Goal: Use online tool/utility: Utilize a website feature to perform a specific function

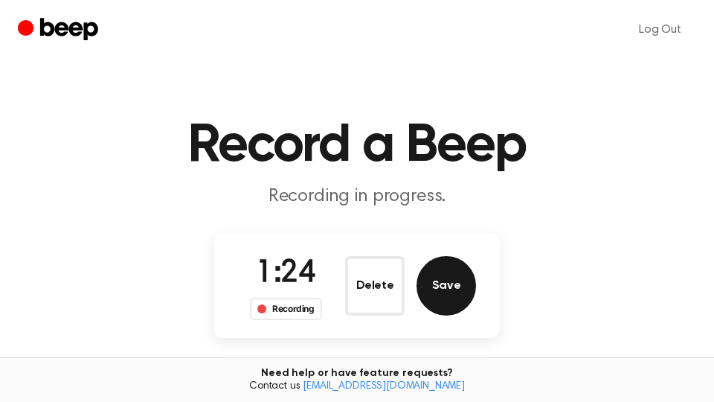
click at [459, 291] on button "Save" at bounding box center [447, 286] width 60 height 60
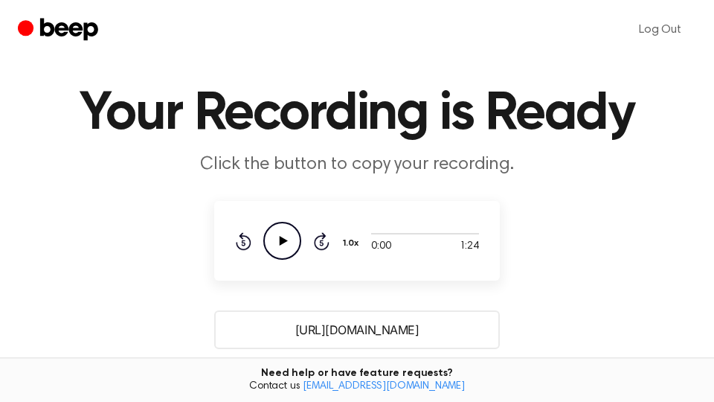
scroll to position [253, 0]
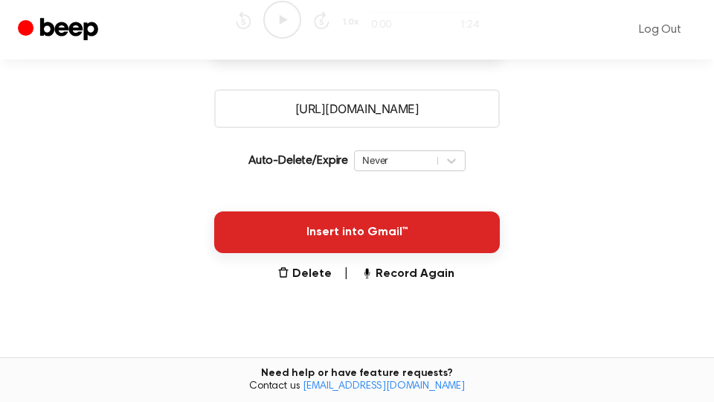
click at [452, 237] on button "Insert into Gmail™" at bounding box center [357, 232] width 286 height 42
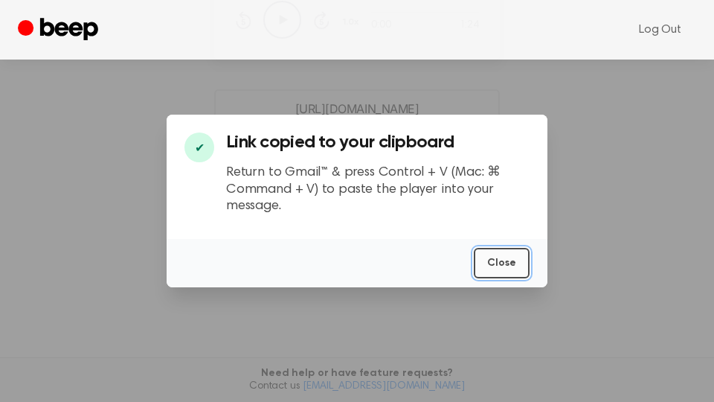
click at [498, 260] on button "Close" at bounding box center [502, 263] width 56 height 31
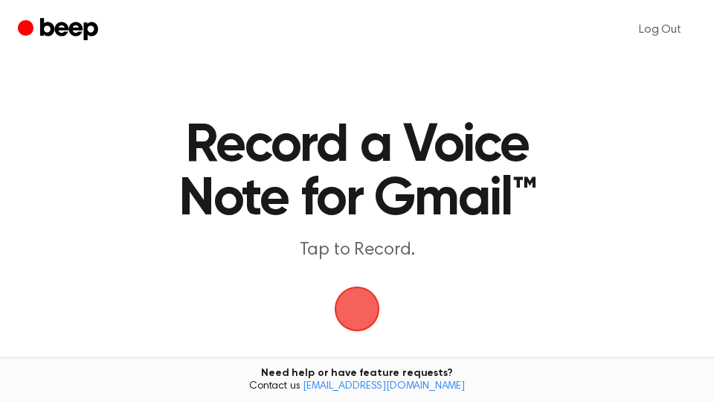
click at [370, 318] on span "button" at bounding box center [357, 308] width 78 height 78
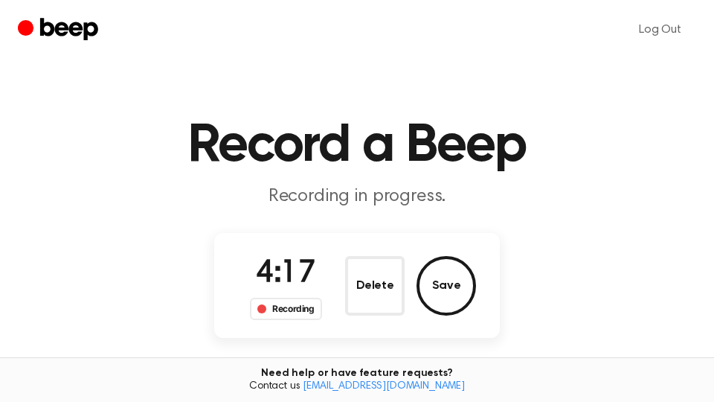
click at [467, 284] on button "Save" at bounding box center [447, 286] width 60 height 60
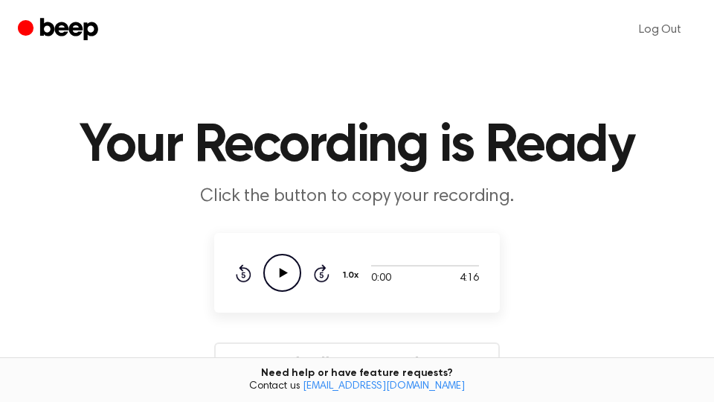
click at [287, 274] on icon "Play Audio" at bounding box center [282, 273] width 38 height 38
click at [286, 274] on icon "Pause Audio" at bounding box center [282, 273] width 38 height 38
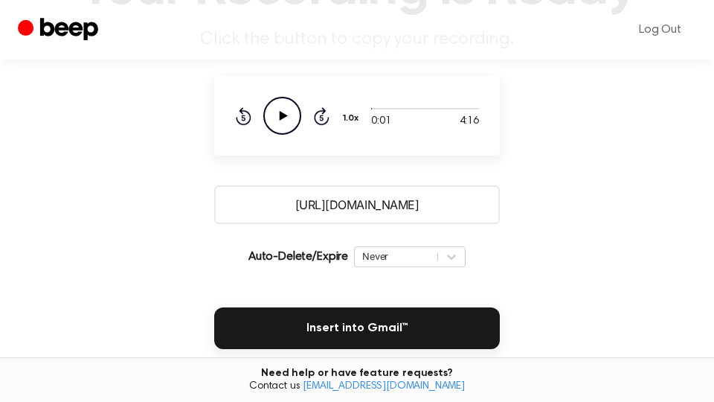
scroll to position [253, 0]
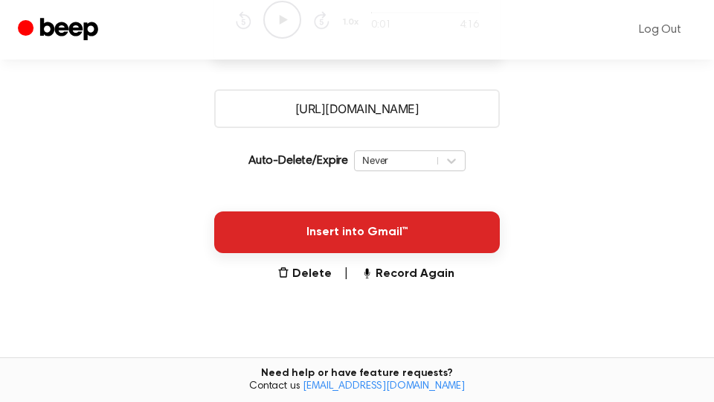
click at [371, 236] on button "Insert into Gmail™" at bounding box center [357, 232] width 286 height 42
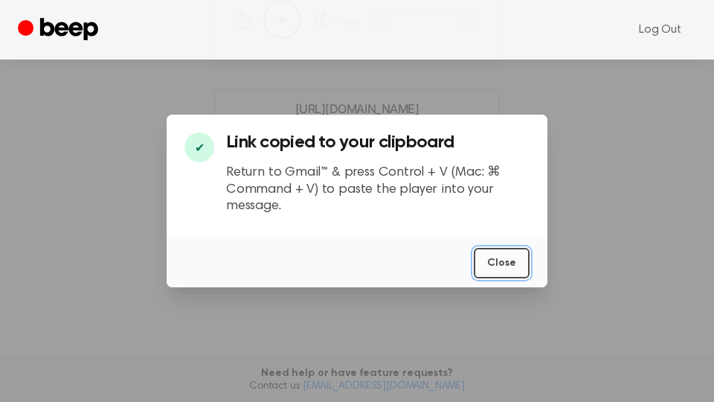
click at [504, 260] on button "Close" at bounding box center [502, 263] width 56 height 31
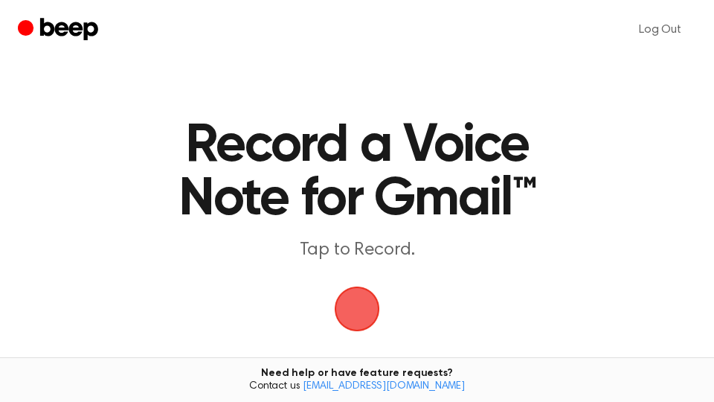
drag, startPoint x: 0, startPoint y: 0, endPoint x: 358, endPoint y: 293, distance: 462.7
click at [357, 297] on span "button" at bounding box center [357, 309] width 68 height 68
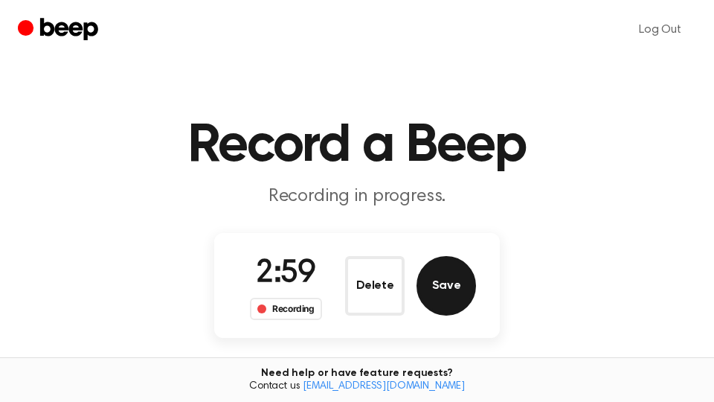
click at [455, 292] on button "Save" at bounding box center [447, 286] width 60 height 60
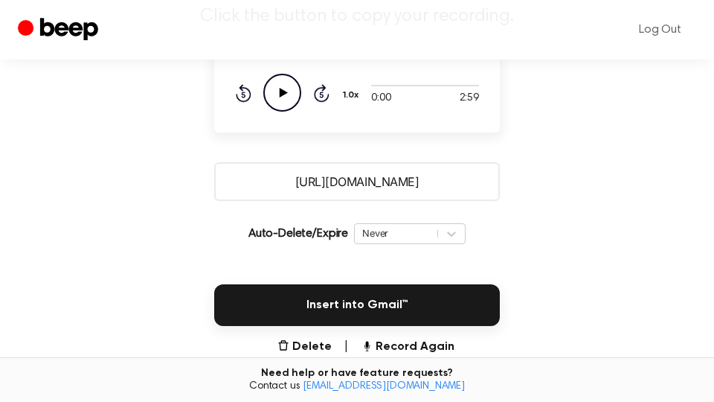
scroll to position [253, 0]
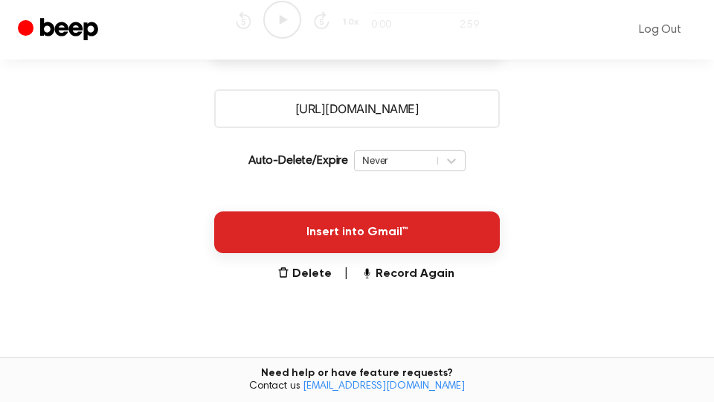
click at [447, 228] on button "Insert into Gmail™" at bounding box center [357, 232] width 286 height 42
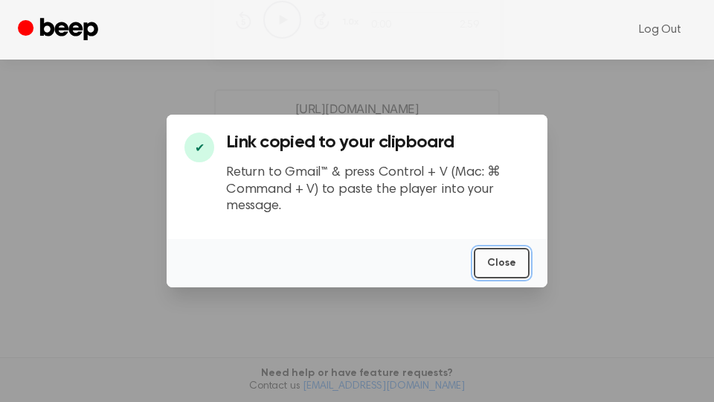
click at [504, 264] on button "Close" at bounding box center [502, 263] width 56 height 31
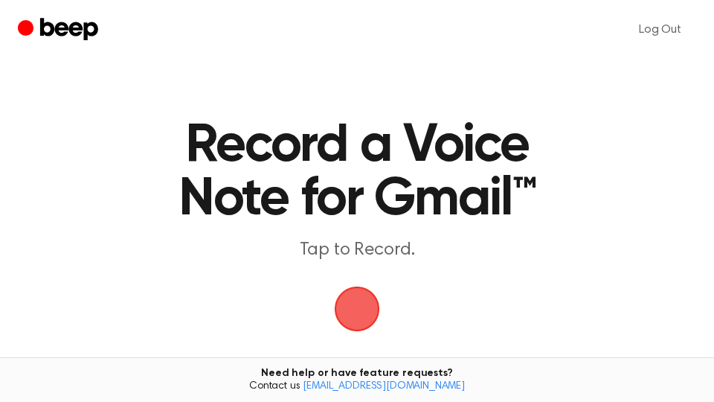
click at [368, 313] on span "button" at bounding box center [357, 308] width 45 height 45
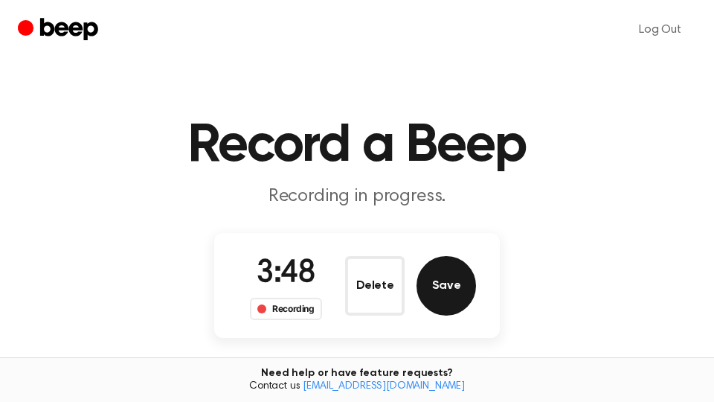
click at [461, 289] on button "Save" at bounding box center [447, 286] width 60 height 60
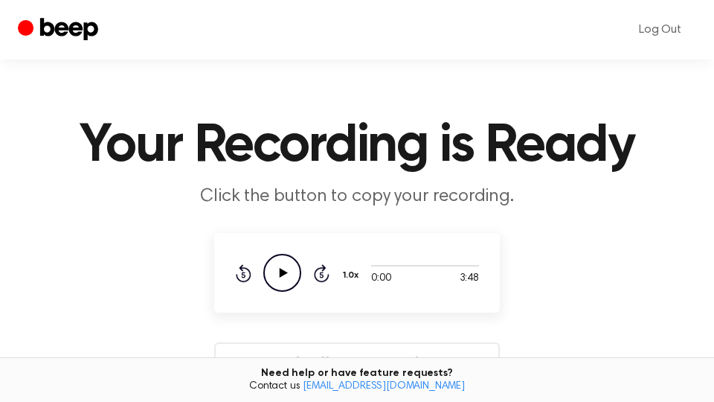
scroll to position [253, 0]
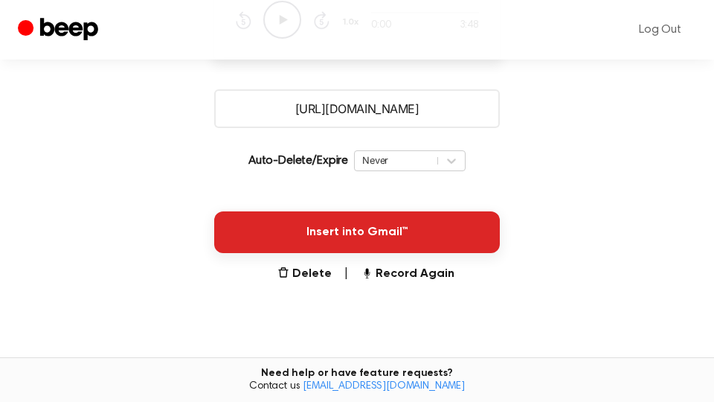
click at [447, 240] on button "Insert into Gmail™" at bounding box center [357, 232] width 286 height 42
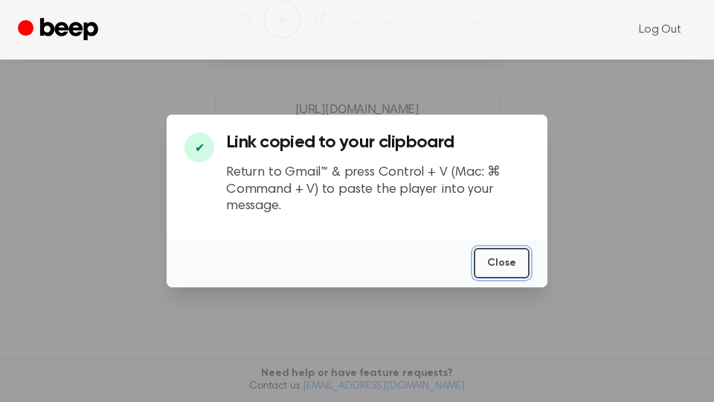
click at [502, 266] on button "Close" at bounding box center [502, 263] width 56 height 31
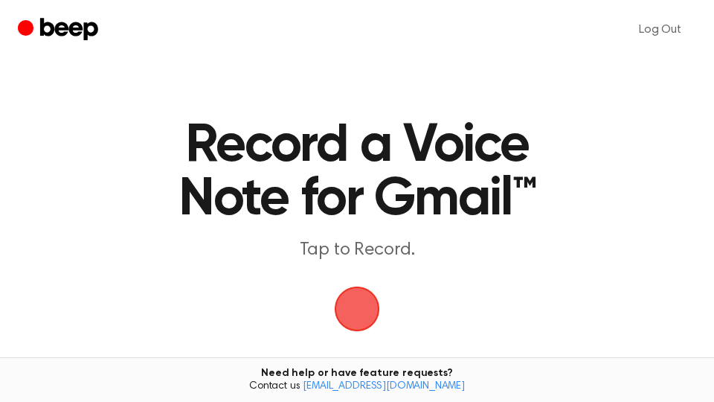
click at [371, 309] on span "button" at bounding box center [357, 308] width 45 height 45
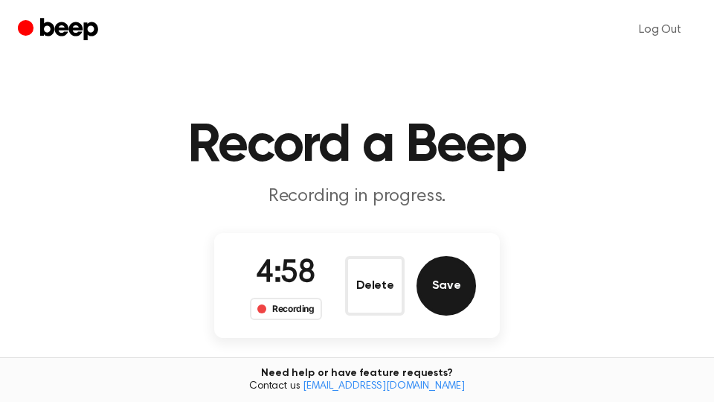
click at [451, 277] on button "Save" at bounding box center [447, 286] width 60 height 60
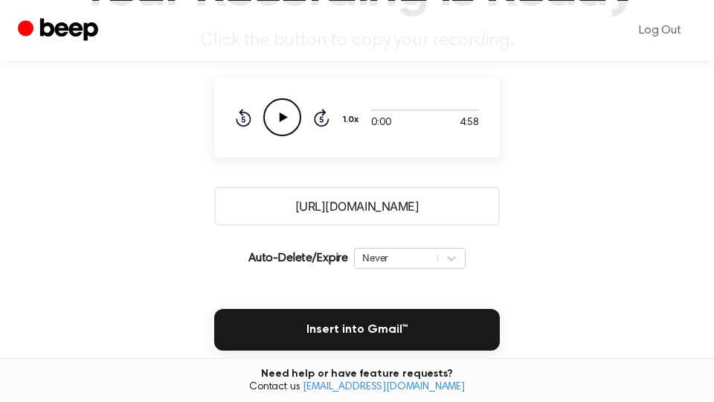
scroll to position [253, 0]
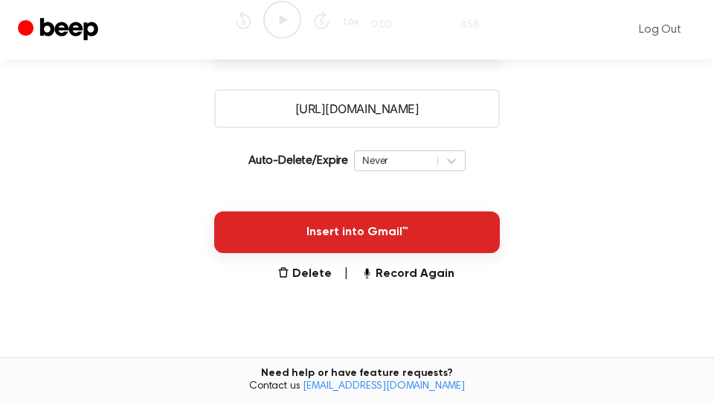
click at [438, 241] on button "Insert into Gmail™" at bounding box center [357, 232] width 286 height 42
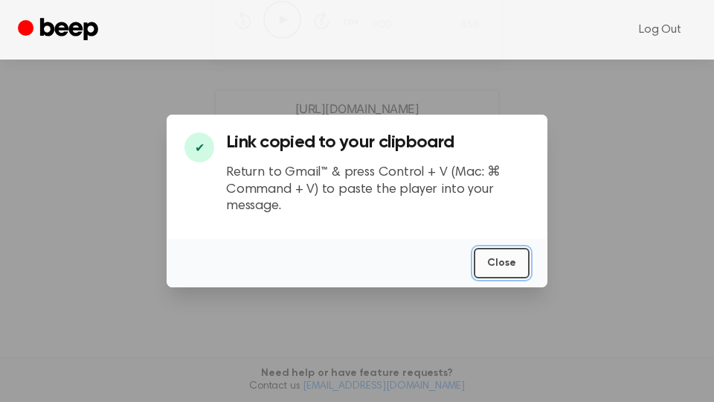
click at [497, 264] on button "Close" at bounding box center [502, 263] width 56 height 31
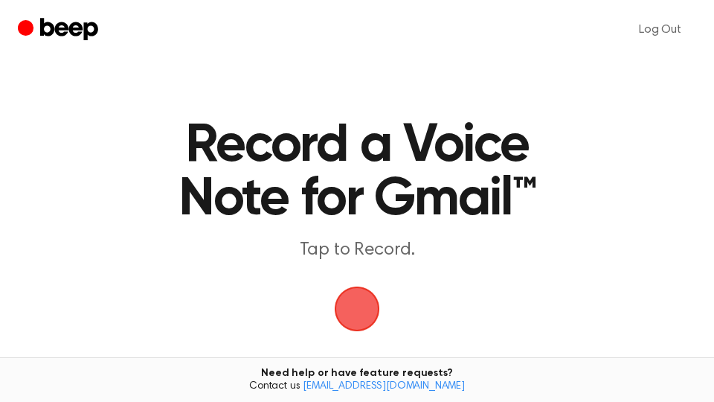
click at [366, 301] on span "button" at bounding box center [357, 308] width 45 height 45
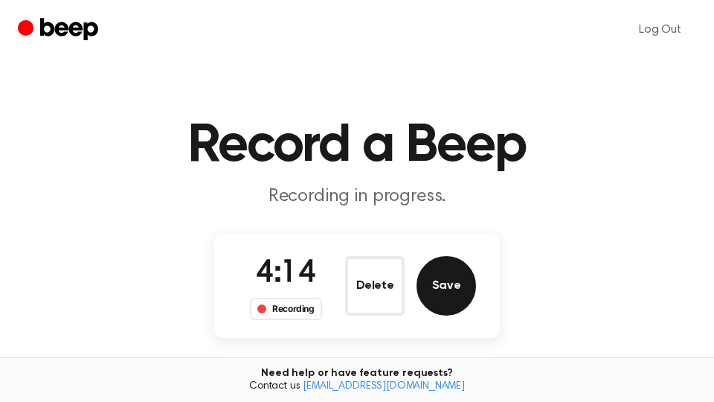
click at [458, 293] on button "Save" at bounding box center [447, 286] width 60 height 60
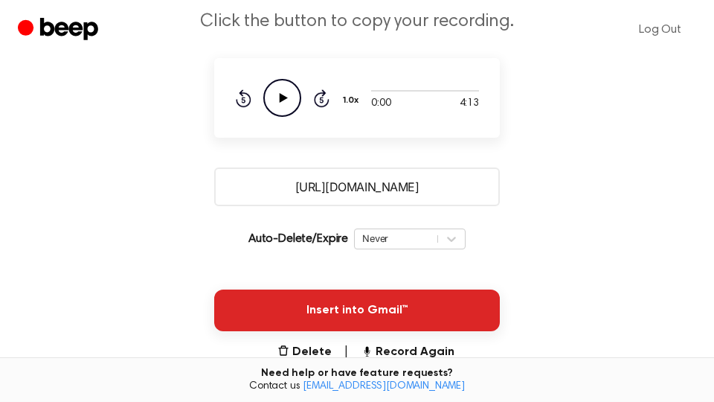
scroll to position [253, 0]
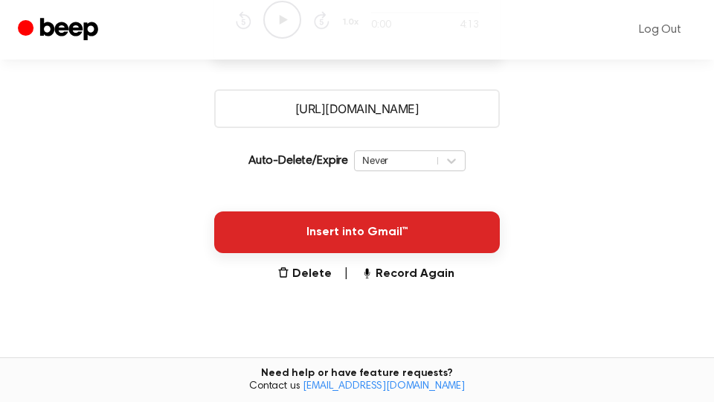
click at [458, 242] on button "Insert into Gmail™" at bounding box center [357, 232] width 286 height 42
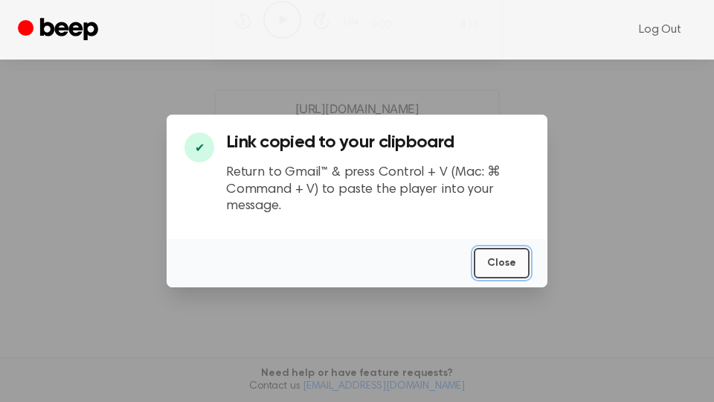
click at [501, 257] on button "Close" at bounding box center [502, 263] width 56 height 31
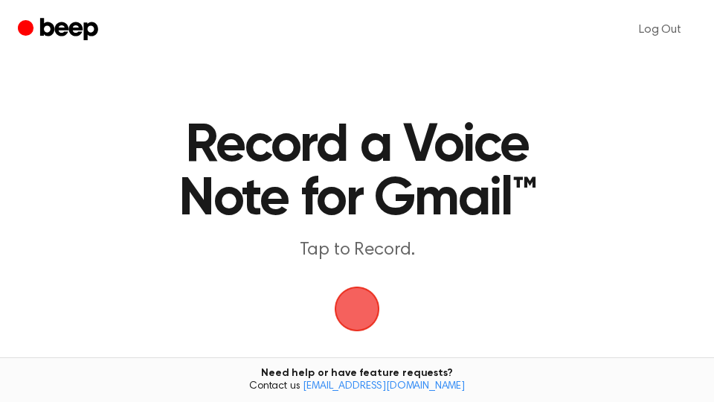
drag, startPoint x: 365, startPoint y: 316, endPoint x: 380, endPoint y: 299, distance: 22.7
click at [365, 315] on span "button" at bounding box center [357, 309] width 68 height 68
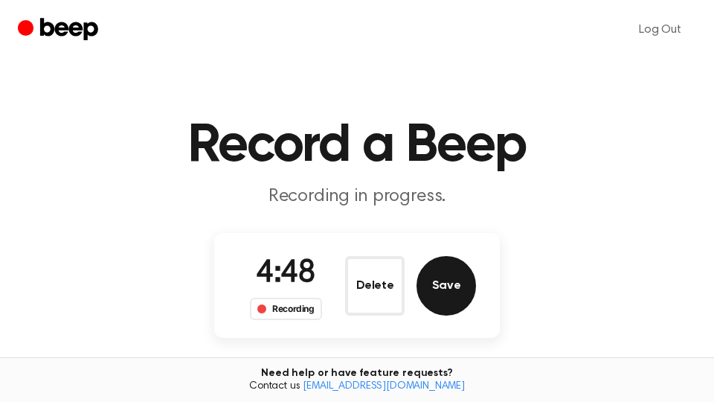
click at [446, 278] on button "Save" at bounding box center [447, 286] width 60 height 60
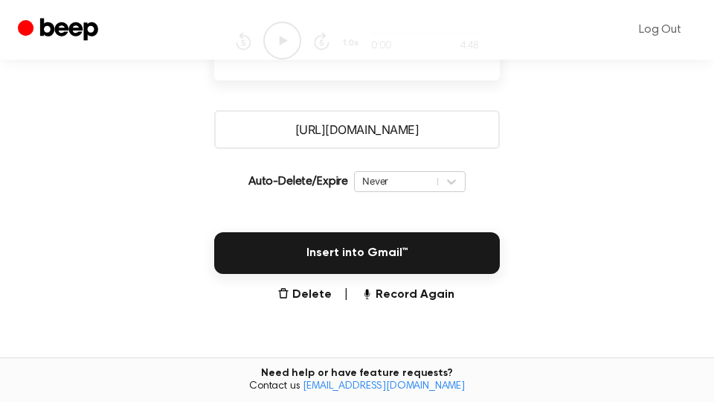
scroll to position [253, 0]
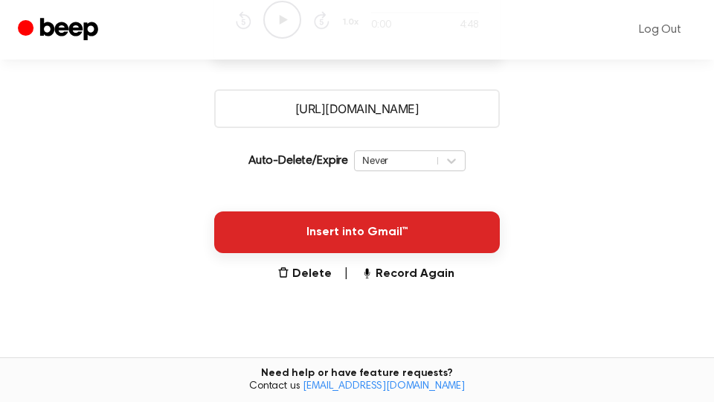
click at [411, 229] on button "Insert into Gmail™" at bounding box center [357, 232] width 286 height 42
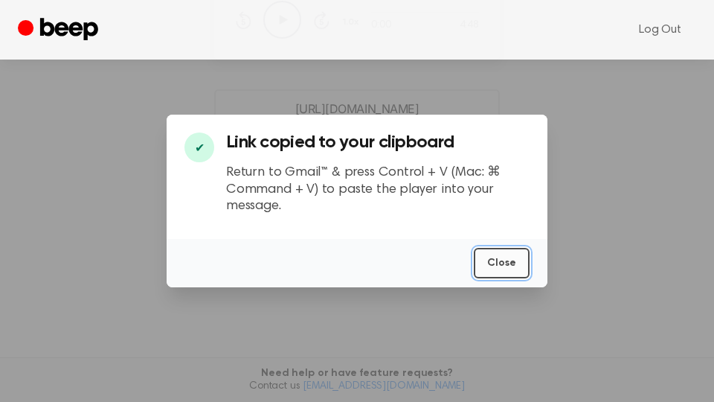
click at [499, 264] on button "Close" at bounding box center [502, 263] width 56 height 31
